Goal: Information Seeking & Learning: Learn about a topic

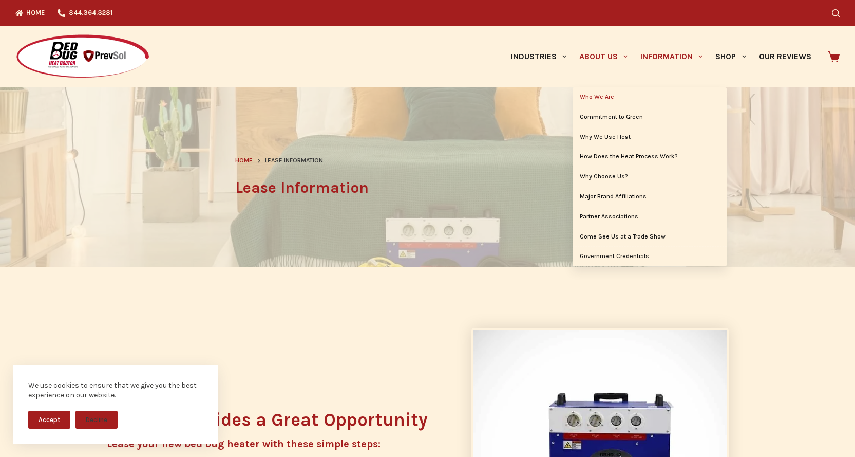
click at [597, 95] on link "Who We Are" at bounding box center [650, 97] width 154 height 20
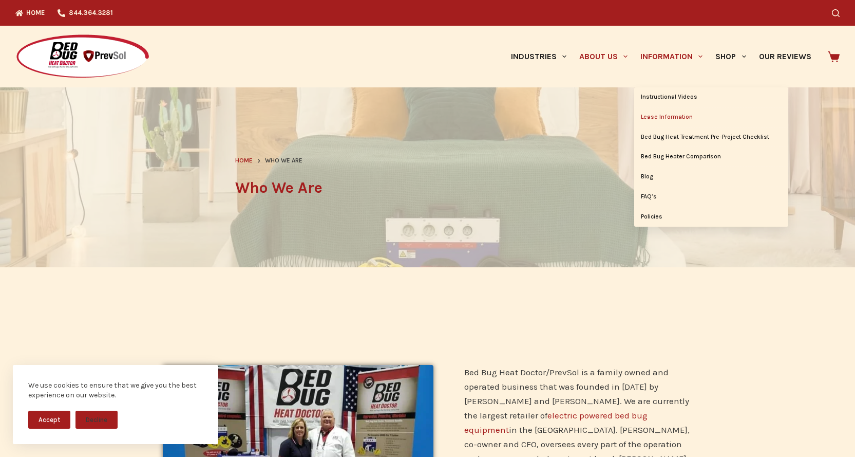
click at [676, 113] on link "Lease Information" at bounding box center [711, 117] width 154 height 20
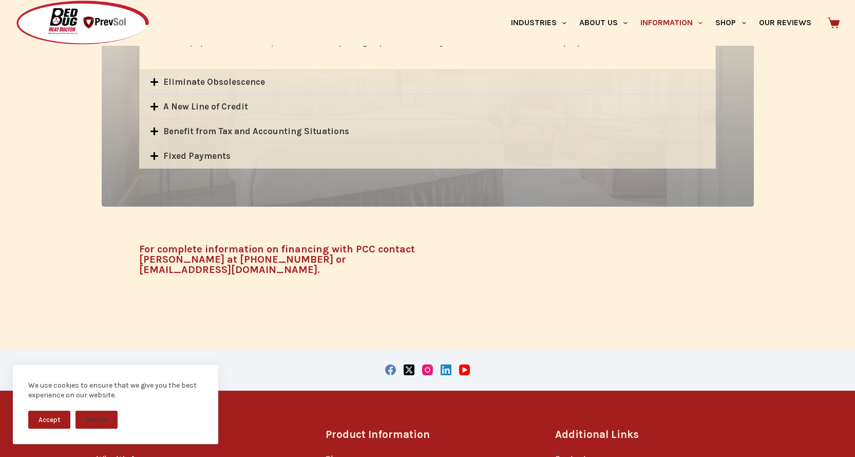
scroll to position [719, 0]
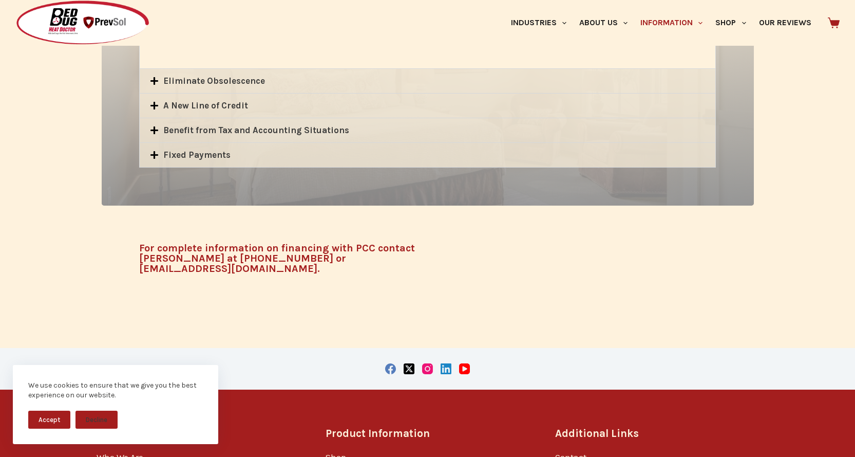
click at [155, 151] on icon at bounding box center [154, 155] width 8 height 8
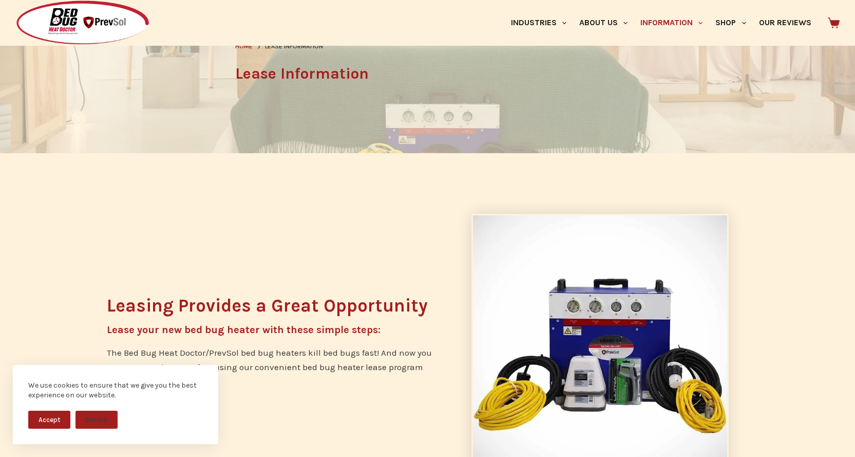
scroll to position [0, 0]
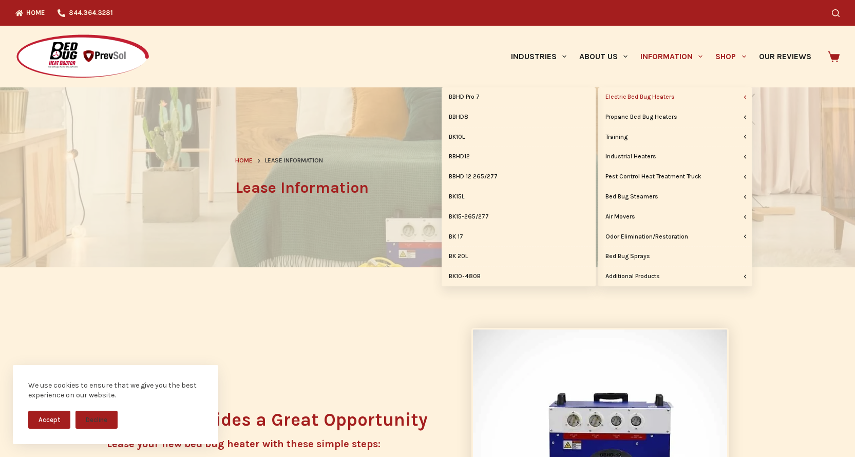
click at [675, 97] on link "Electric Bed Bug Heaters" at bounding box center [675, 97] width 154 height 20
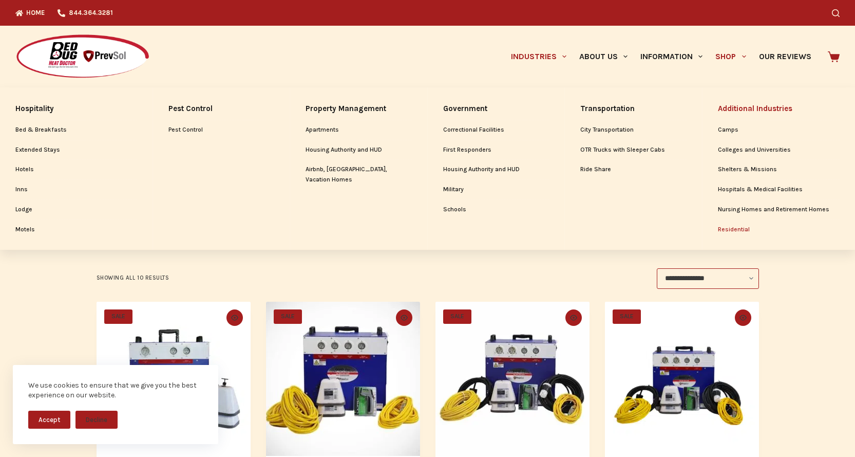
click at [740, 230] on link "Residential" at bounding box center [779, 230] width 122 height 20
